Goal: Transaction & Acquisition: Purchase product/service

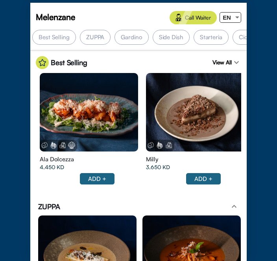
click at [92, 170] on div "4.450 KD" at bounding box center [77, 168] width 75 height 8
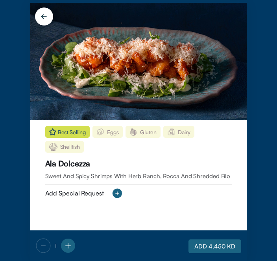
click at [232, 108] on img at bounding box center [138, 62] width 216 height 118
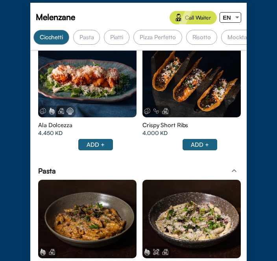
click at [136, 223] on div at bounding box center [87, 219] width 98 height 79
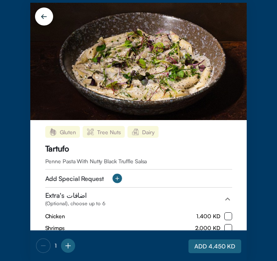
click at [79, 243] on div "1 ADD 4.450 KD" at bounding box center [138, 246] width 216 height 31
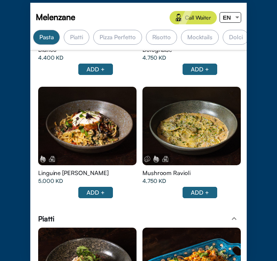
scroll to position [0, 239]
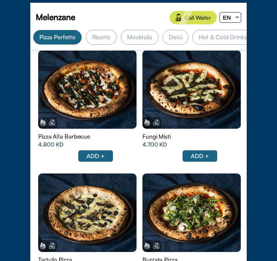
click at [232, 18] on div "EN" at bounding box center [227, 18] width 14 height 10
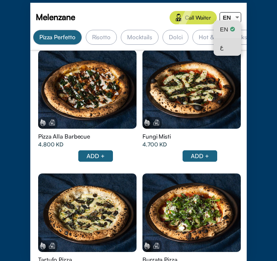
click at [228, 48] on div "ع" at bounding box center [227, 47] width 15 height 18
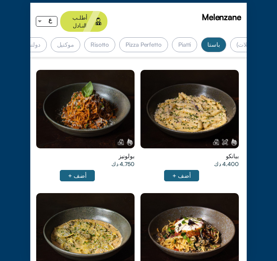
scroll to position [0, -227]
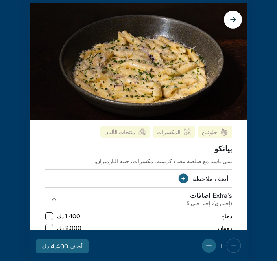
click at [218, 183] on div "أضف ملاحظة" at bounding box center [210, 179] width 35 height 8
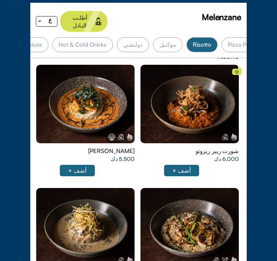
click at [140, 89] on div at bounding box center [189, 104] width 98 height 79
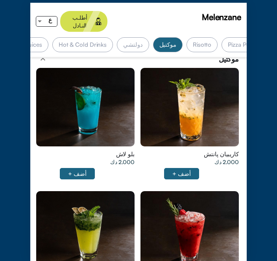
click at [140, 90] on div at bounding box center [189, 107] width 98 height 79
